Goal: Find specific page/section: Find specific page/section

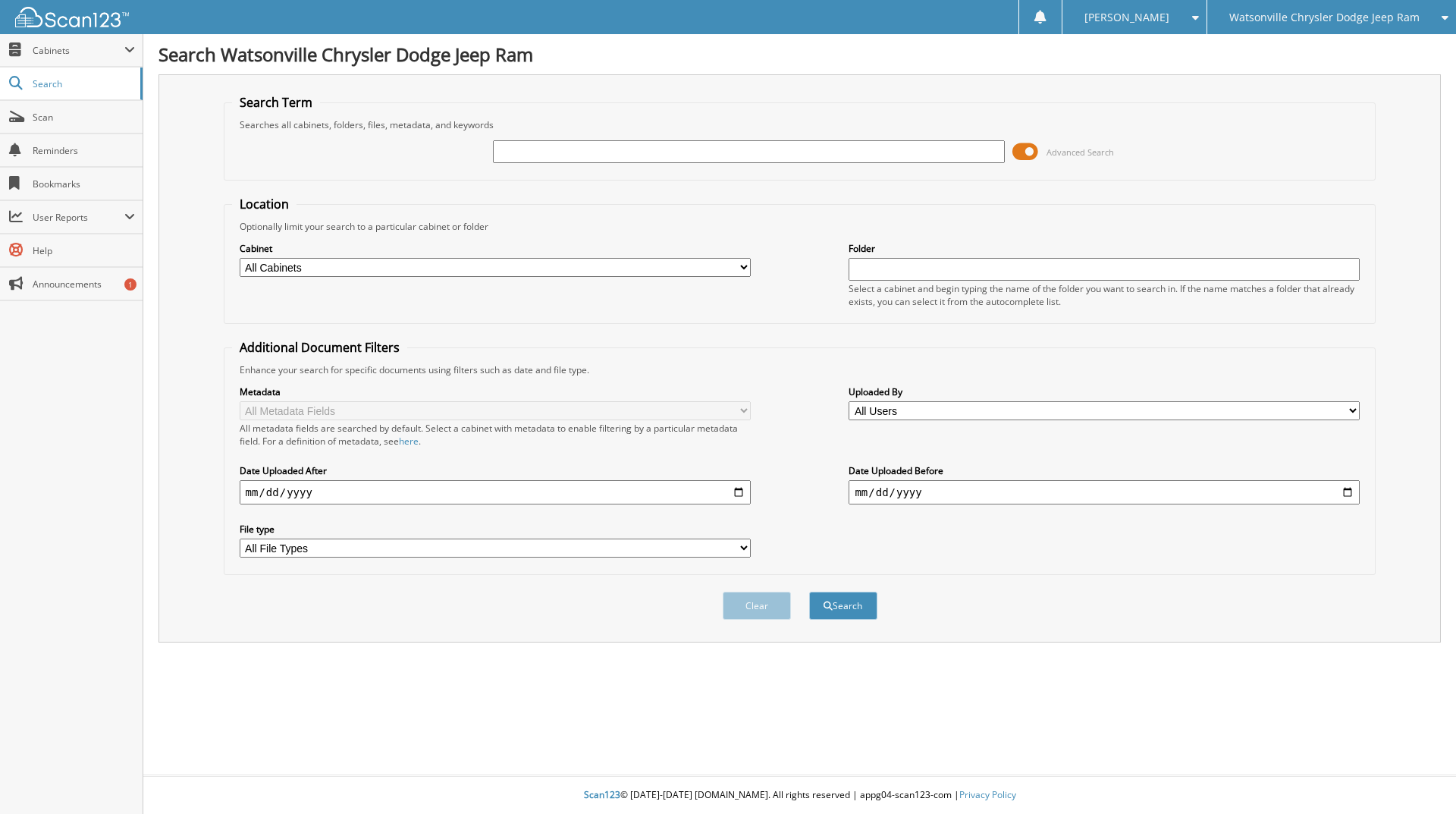
click at [526, 152] on input "text" at bounding box center [749, 152] width 511 height 23
type input "jt24065"
click at [809, 592] on button "Search" at bounding box center [843, 606] width 68 height 28
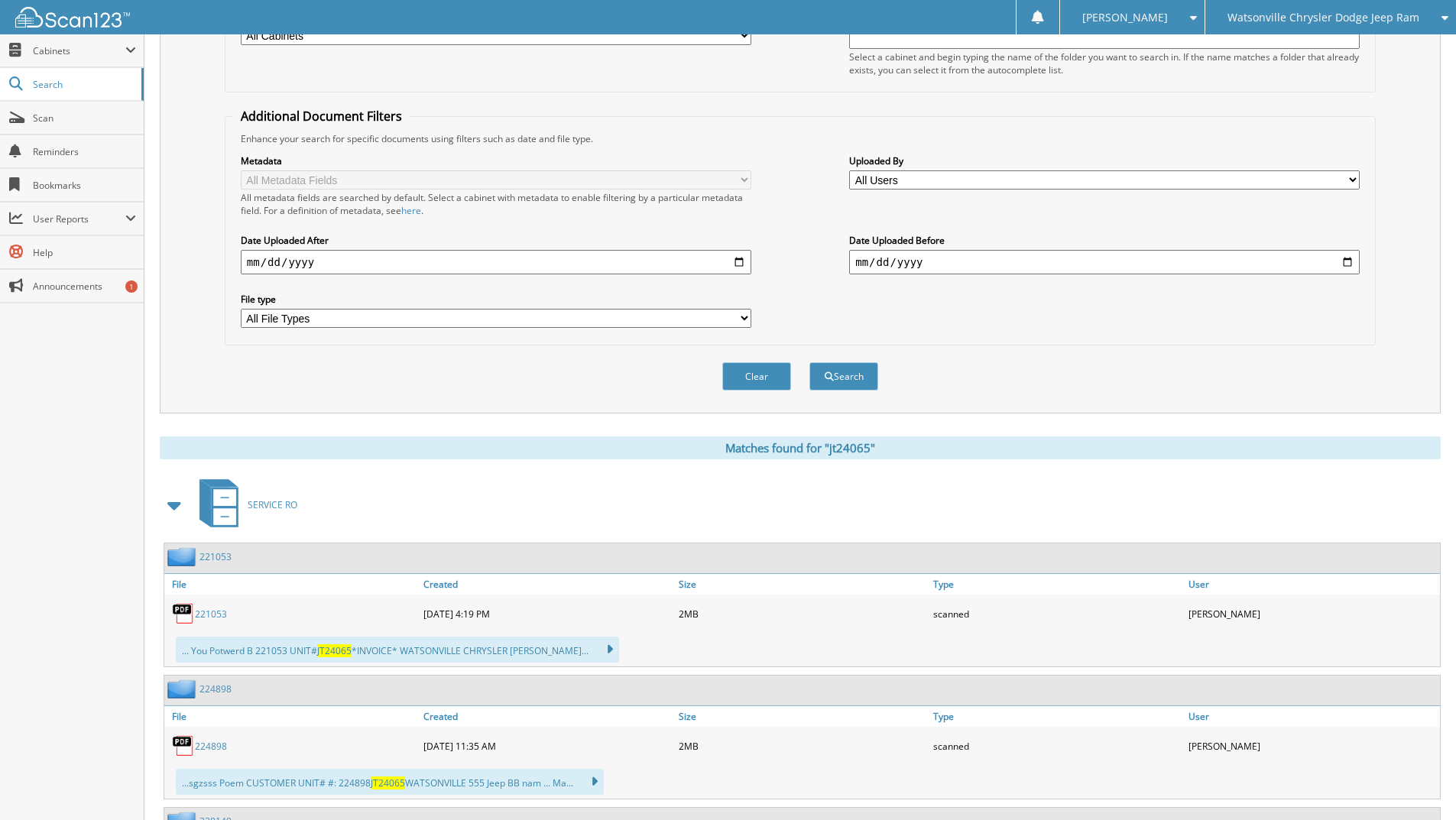
scroll to position [236, 0]
click at [211, 614] on link "221053" at bounding box center [211, 611] width 32 height 13
click at [217, 747] on link "224898" at bounding box center [211, 744] width 32 height 13
